Goal: Task Accomplishment & Management: Complete application form

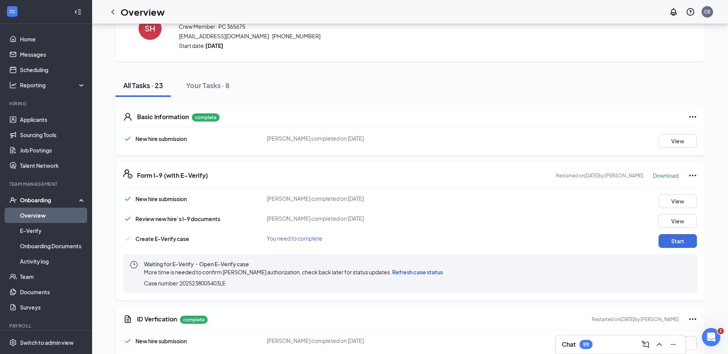
scroll to position [806, 0]
click at [676, 201] on button "View" at bounding box center [677, 202] width 38 height 14
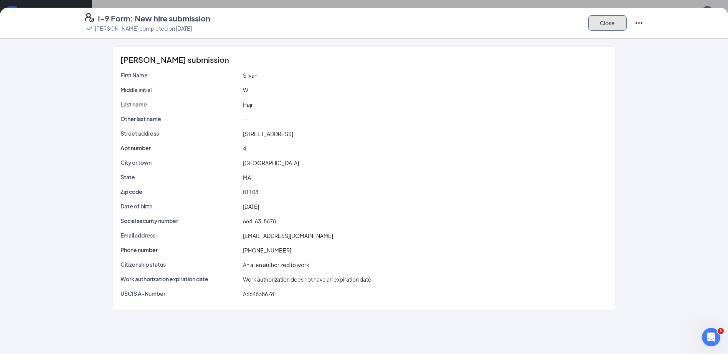
click at [611, 28] on button "Close" at bounding box center [607, 22] width 38 height 15
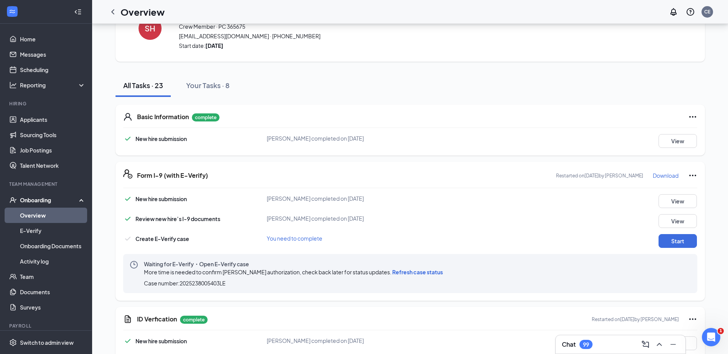
click at [654, 176] on p "Download" at bounding box center [666, 176] width 26 height 8
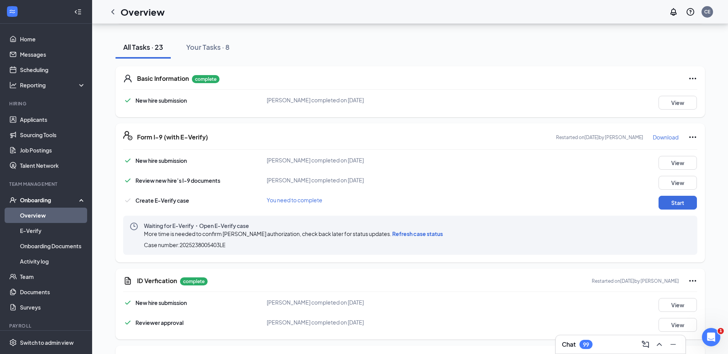
scroll to position [192, 0]
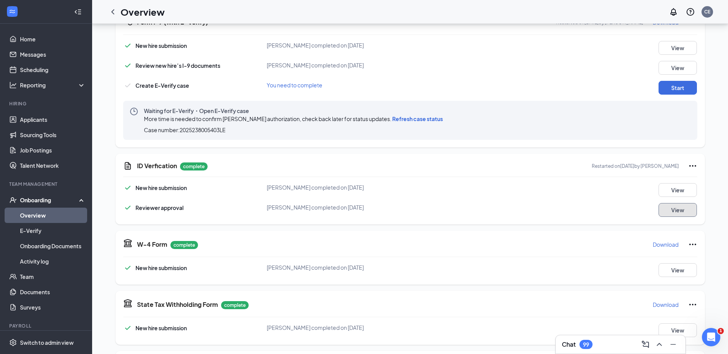
click at [663, 210] on button "View" at bounding box center [677, 210] width 38 height 14
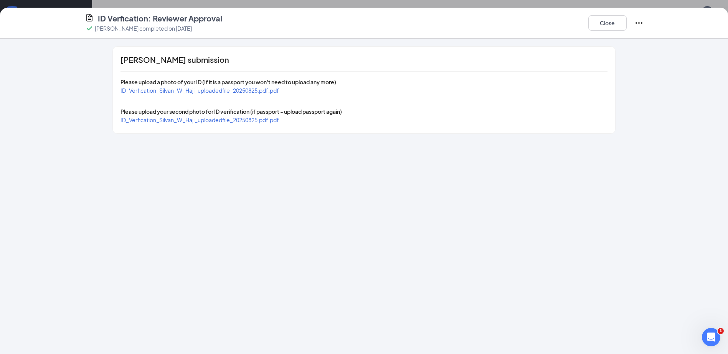
click at [225, 91] on span "ID_Verfication_Silvan_W_Haji_uploadedfile_20250825.pdf.pdf" at bounding box center [199, 90] width 158 height 7
click at [603, 30] on div "Close" at bounding box center [615, 23] width 55 height 20
click at [603, 29] on button "Close" at bounding box center [607, 22] width 38 height 15
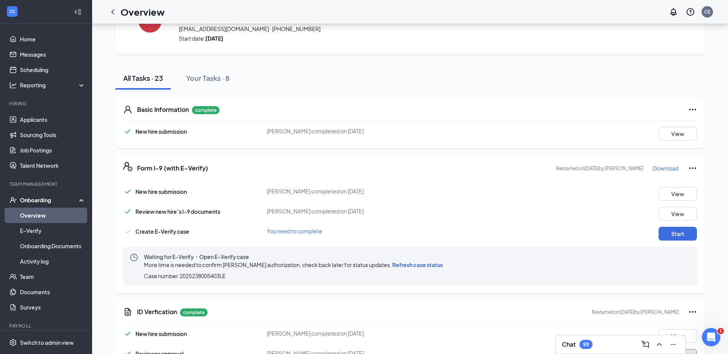
scroll to position [77, 0]
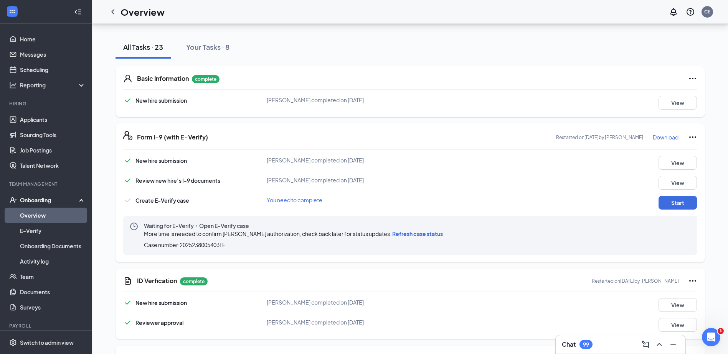
click at [691, 137] on icon "Ellipses" at bounding box center [692, 137] width 9 height 9
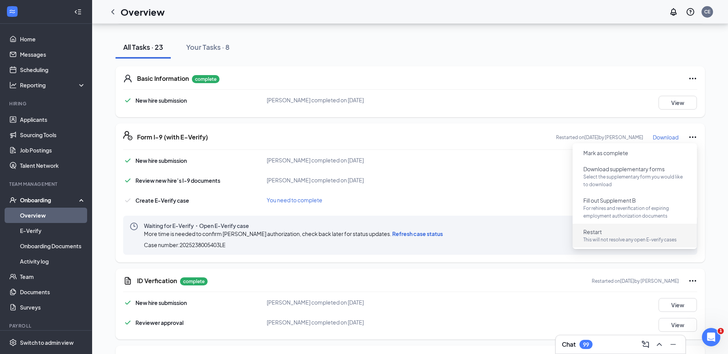
click at [597, 233] on span "Restart" at bounding box center [592, 232] width 18 height 8
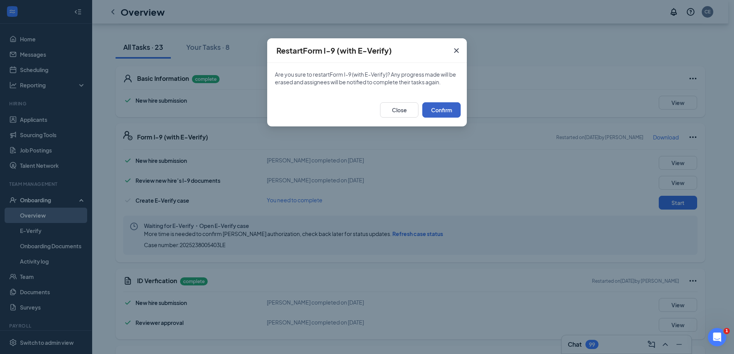
click at [439, 107] on button "Confirm" at bounding box center [441, 109] width 38 height 15
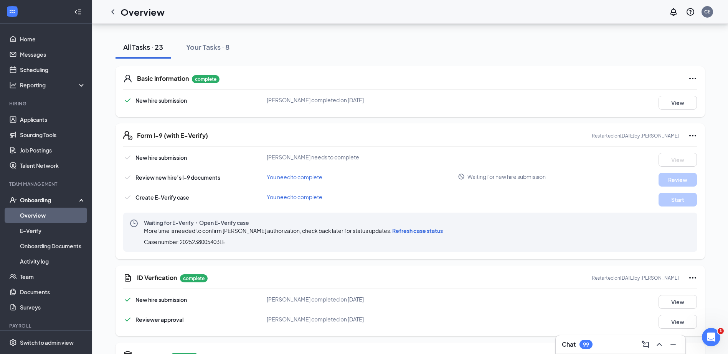
click at [396, 230] on span "Refresh case status" at bounding box center [417, 230] width 51 height 7
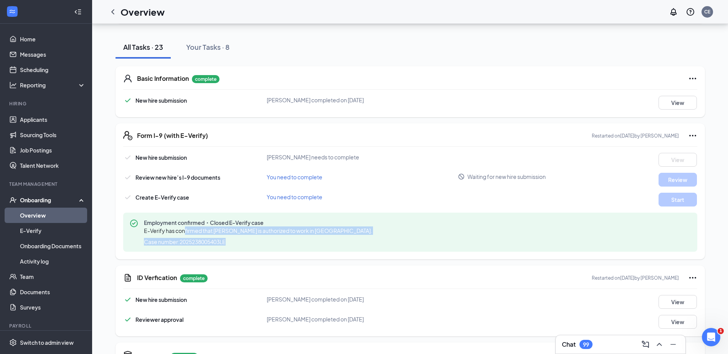
drag, startPoint x: 185, startPoint y: 231, endPoint x: 274, endPoint y: 241, distance: 90.0
click at [274, 241] on div "Employment confirmed・Closed E-Verify case E-Verify has confirmed that Silvan Ha…" at bounding box center [259, 232] width 231 height 27
drag, startPoint x: 274, startPoint y: 241, endPoint x: 282, endPoint y: 237, distance: 9.4
click at [282, 237] on div "Employment confirmed・Closed E-Verify case E-Verify has confirmed that Silvan Ha…" at bounding box center [259, 232] width 231 height 27
click at [28, 278] on link "Team" at bounding box center [53, 276] width 66 height 15
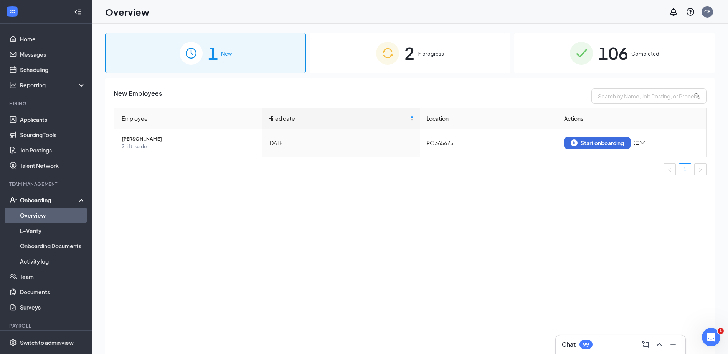
click at [409, 63] on span "2" at bounding box center [409, 53] width 10 height 26
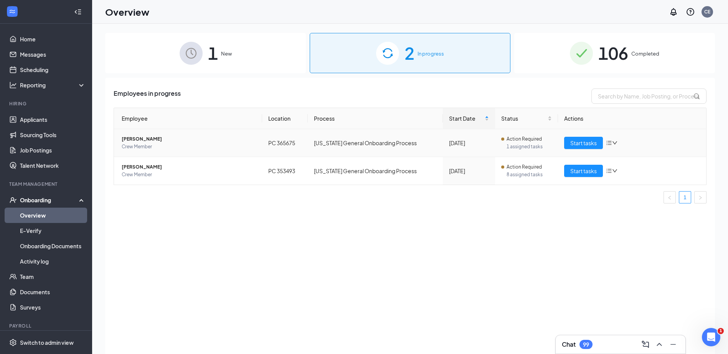
click at [142, 138] on span "[PERSON_NAME]" at bounding box center [189, 139] width 134 height 8
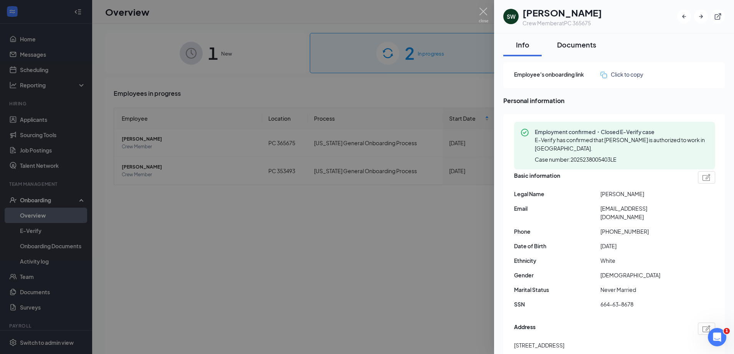
click at [569, 51] on button "Documents" at bounding box center [576, 44] width 54 height 23
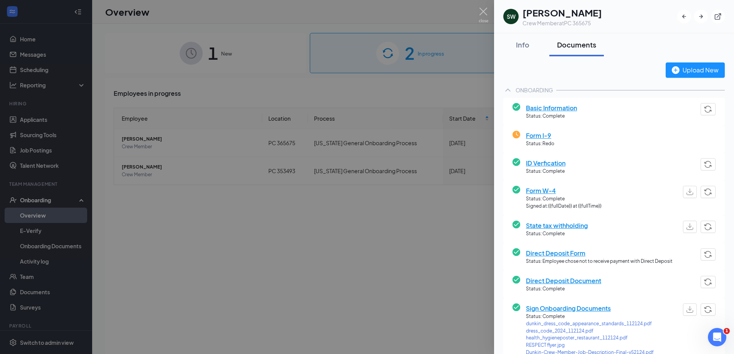
click at [536, 109] on span "Basic Information" at bounding box center [551, 108] width 51 height 10
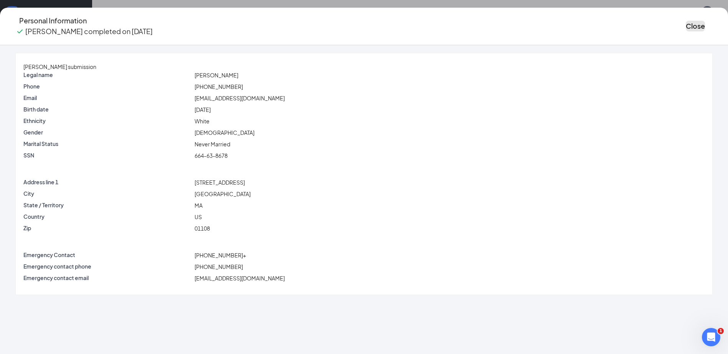
click at [686, 23] on button "Close" at bounding box center [695, 26] width 19 height 11
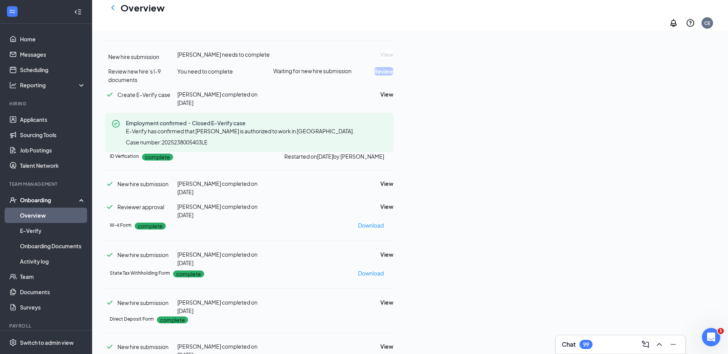
scroll to position [115, 0]
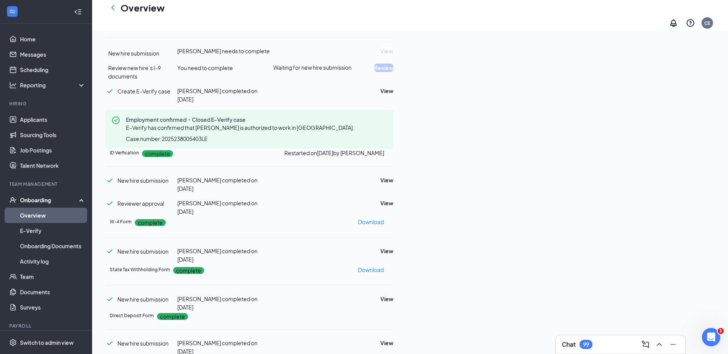
click at [393, 24] on icon "Ellipses" at bounding box center [393, 24] width 0 height 0
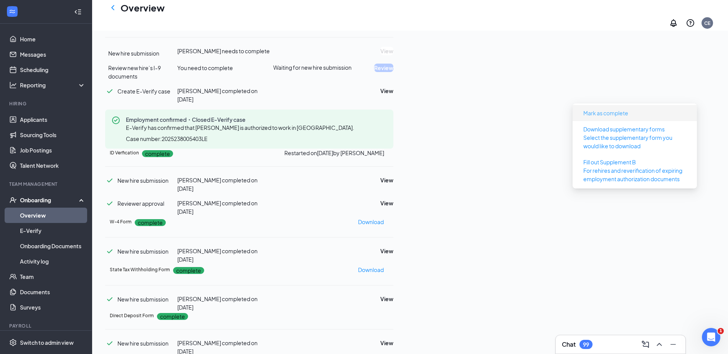
click at [612, 116] on span "Mark as complete" at bounding box center [605, 113] width 45 height 8
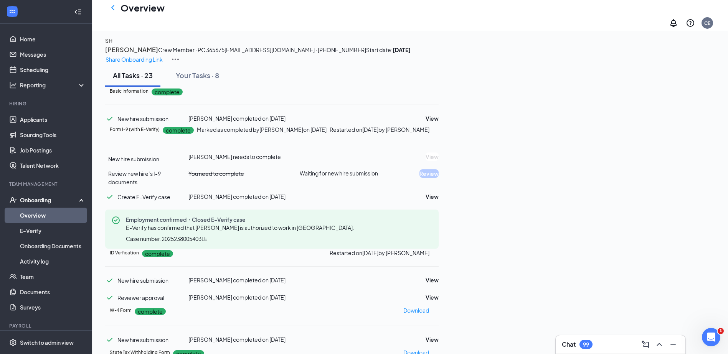
scroll to position [0, 0]
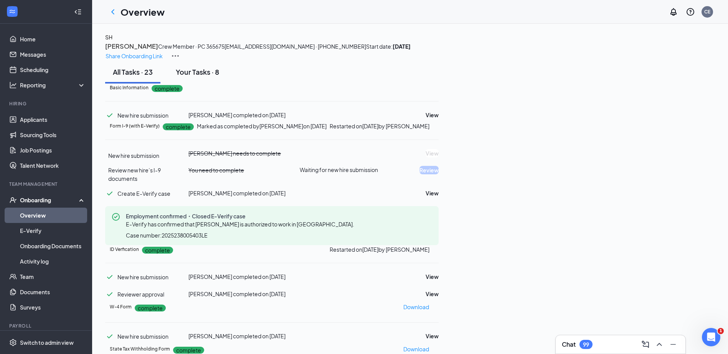
click at [199, 77] on div "Your Tasks · 8" at bounding box center [197, 72] width 43 height 10
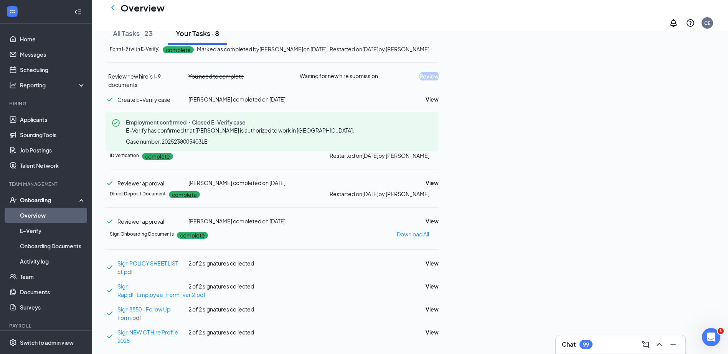
scroll to position [115, 0]
click at [124, 14] on h1 "Overview" at bounding box center [142, 7] width 44 height 13
click at [116, 10] on icon "ChevronLeft" at bounding box center [112, 7] width 9 height 9
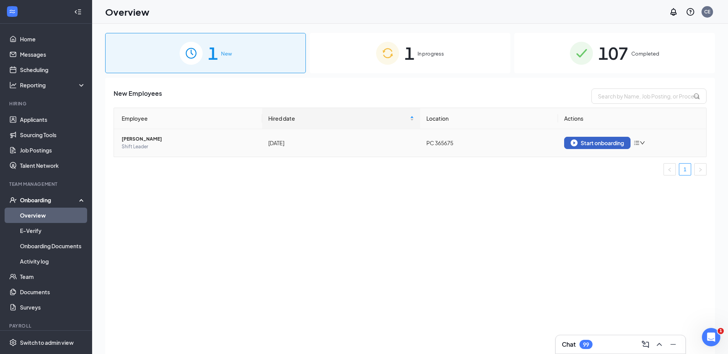
click at [594, 145] on div "Start onboarding" at bounding box center [596, 143] width 53 height 7
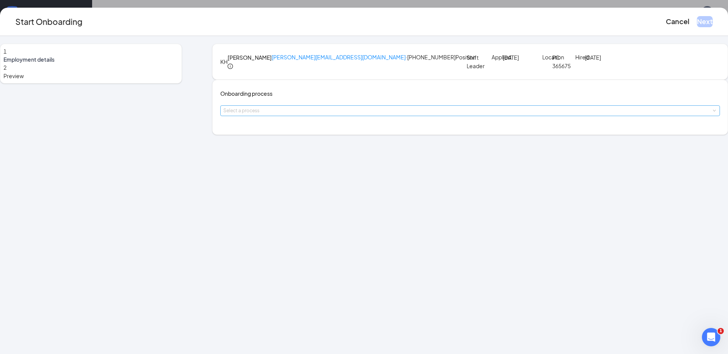
click at [323, 115] on div "Select a process" at bounding box center [468, 111] width 490 height 8
click at [287, 183] on span "[US_STATE] General Onboarding Process" at bounding box center [310, 185] width 103 height 7
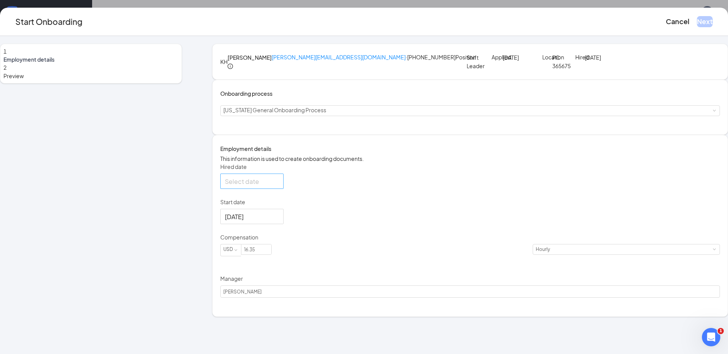
click at [279, 186] on div at bounding box center [252, 182] width 54 height 10
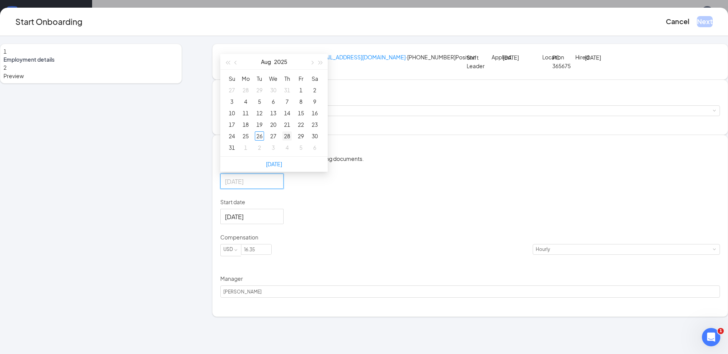
type input "[DATE]"
click at [292, 141] on div "28" at bounding box center [286, 136] width 9 height 9
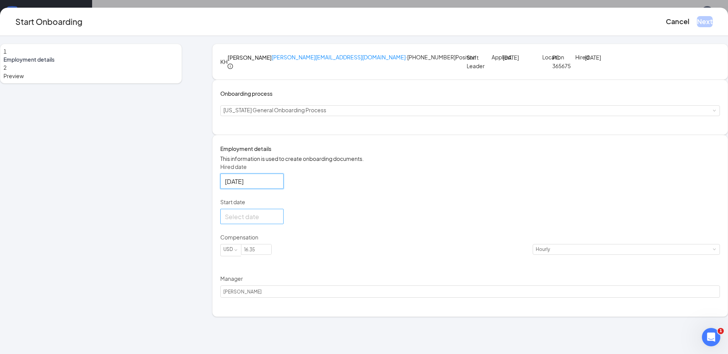
click at [279, 222] on div at bounding box center [252, 217] width 54 height 10
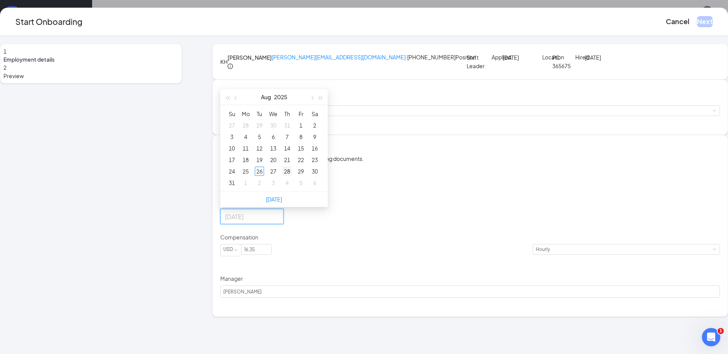
type input "[DATE]"
click at [292, 176] on div "28" at bounding box center [286, 171] width 9 height 9
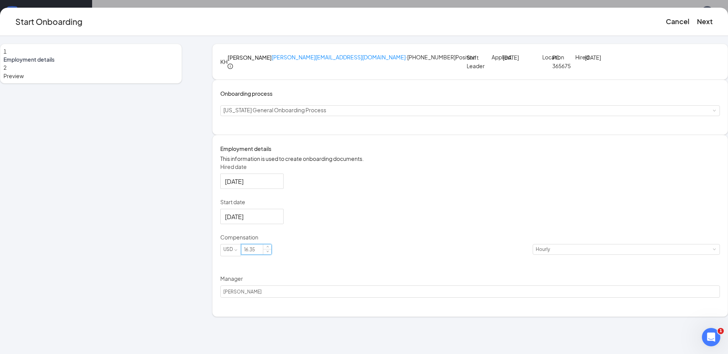
drag, startPoint x: 305, startPoint y: 308, endPoint x: 284, endPoint y: 310, distance: 21.9
click at [271, 255] on input "16.35" at bounding box center [256, 250] width 30 height 10
click at [391, 286] on div "Hired date [DATE] [DATE] Su Mo Tu We Th Fr Sa 27 28 29 30 31 1 2 3 4 5 6 7 8 9 …" at bounding box center [469, 230] width 499 height 135
click at [697, 21] on button "Next" at bounding box center [705, 21] width 16 height 11
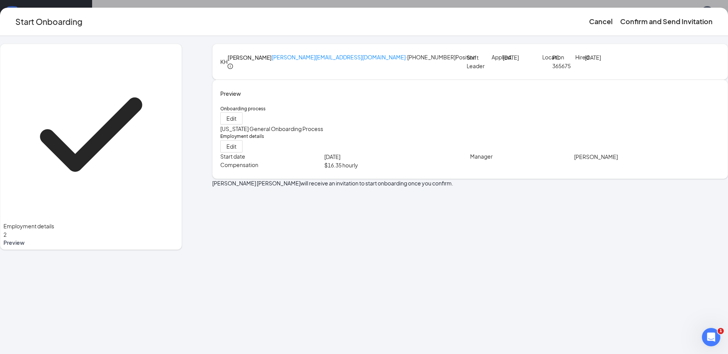
scroll to position [0, 0]
click at [620, 27] on button "Confirm and Send Invitation" at bounding box center [666, 21] width 92 height 11
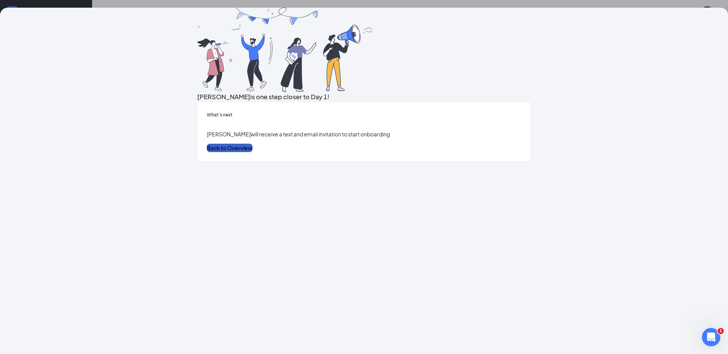
click at [252, 152] on button "Back to Overview" at bounding box center [230, 148] width 46 height 8
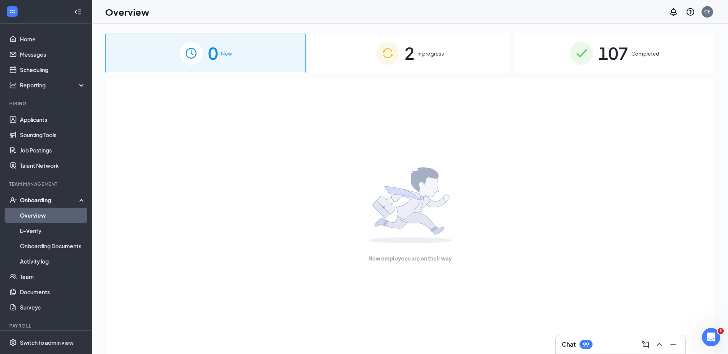
click at [389, 64] on div "2 In progress" at bounding box center [410, 53] width 201 height 40
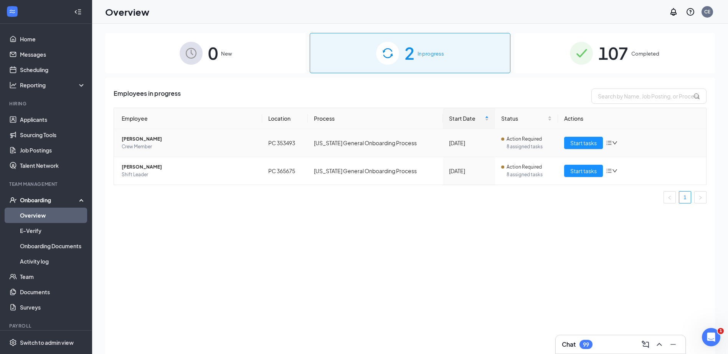
click at [137, 138] on span "[PERSON_NAME]" at bounding box center [189, 139] width 134 height 8
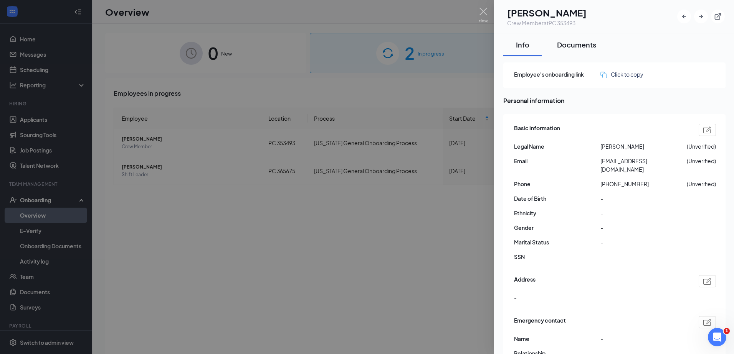
click at [576, 41] on div "Documents" at bounding box center [576, 45] width 39 height 10
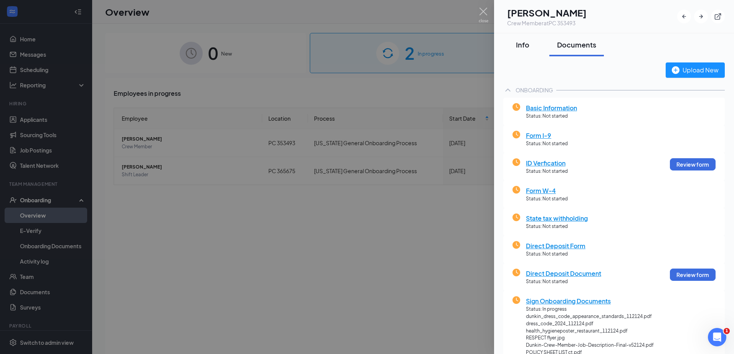
click at [527, 42] on div "Info" at bounding box center [522, 45] width 23 height 10
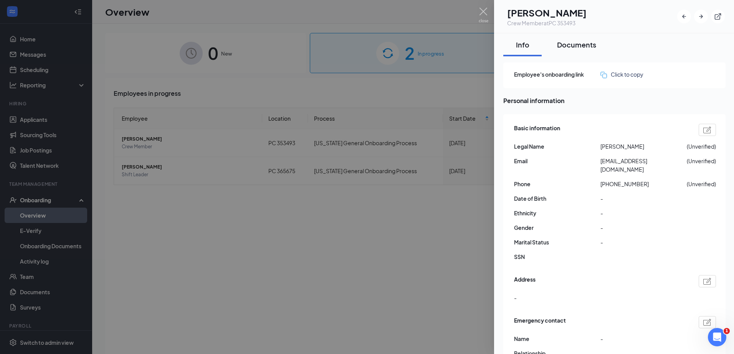
click at [569, 43] on div "Documents" at bounding box center [576, 45] width 39 height 10
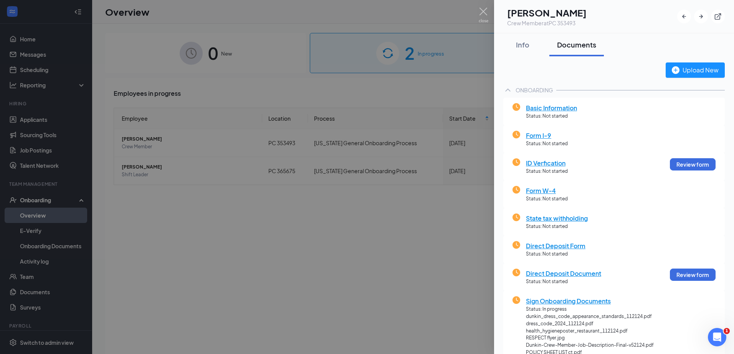
click at [546, 107] on span "Basic Information" at bounding box center [551, 108] width 51 height 10
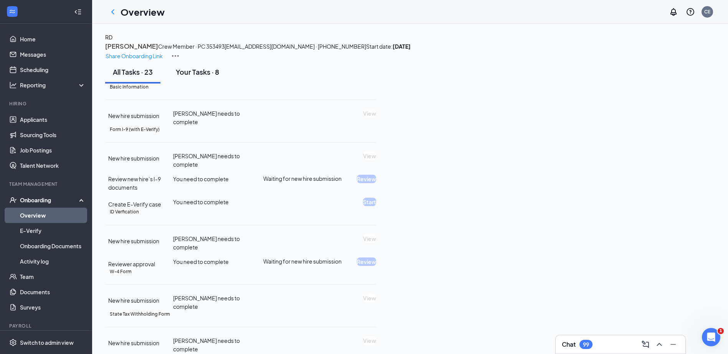
click at [216, 77] on div "Your Tasks · 8" at bounding box center [197, 72] width 43 height 10
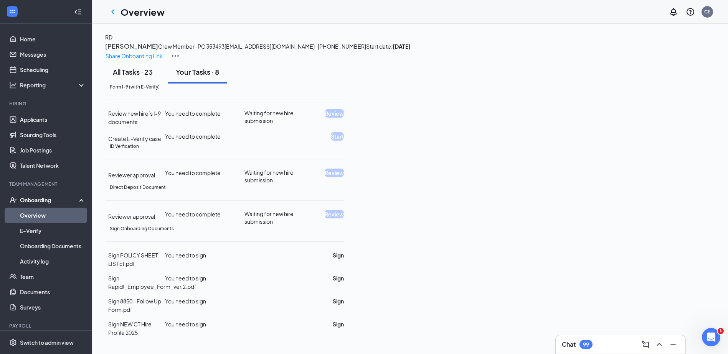
click at [140, 77] on div "All Tasks · 23" at bounding box center [133, 72] width 40 height 10
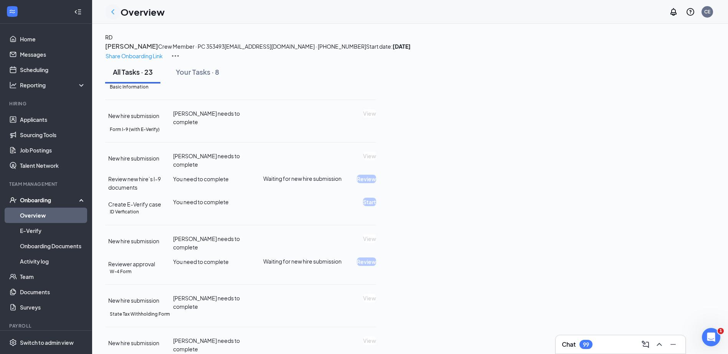
click at [115, 13] on icon "ChevronLeft" at bounding box center [112, 11] width 9 height 9
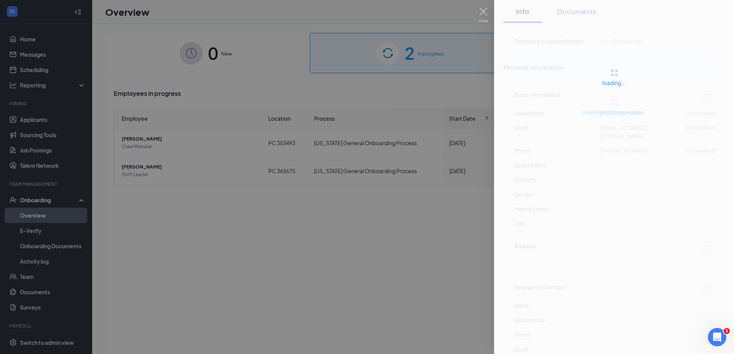
click at [273, 82] on div at bounding box center [367, 177] width 734 height 354
